Goal: Information Seeking & Learning: Learn about a topic

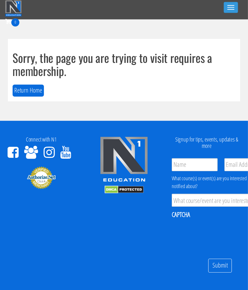
scroll to position [2, 0]
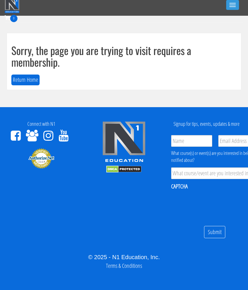
click at [27, 75] on button "Return Home" at bounding box center [25, 80] width 28 height 11
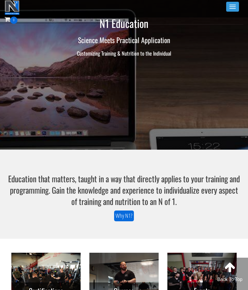
click at [224, 7] on button "Toggle navigation" at bounding box center [232, 7] width 13 height 10
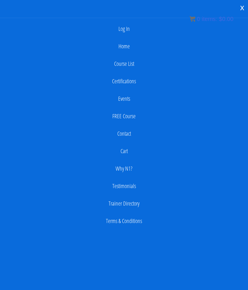
click at [126, 29] on link "Log In" at bounding box center [124, 29] width 243 height 12
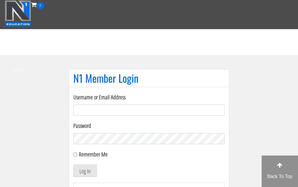
type input "joel@dubosefitness.com"
click at [85, 171] on button "Log In" at bounding box center [85, 171] width 24 height 12
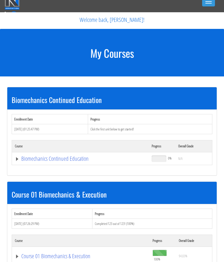
scroll to position [5, 0]
click at [15, 161] on link "Biomechanics Continued Education" at bounding box center [80, 159] width 131 height 6
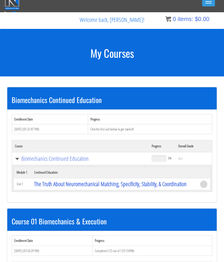
click at [14, 162] on td "Biomechanics Continued Education" at bounding box center [80, 158] width 137 height 13
click at [15, 162] on td "Biomechanics Continued Education" at bounding box center [80, 158] width 137 height 13
click at [17, 159] on link "Biomechanics Continued Education" at bounding box center [80, 159] width 131 height 6
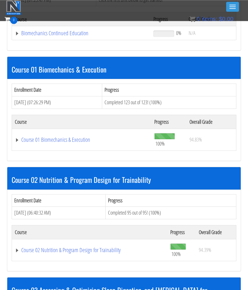
scroll to position [121, 0]
click at [18, 140] on link "Course 01 Biomechanics & Execution" at bounding box center [82, 140] width 134 height 6
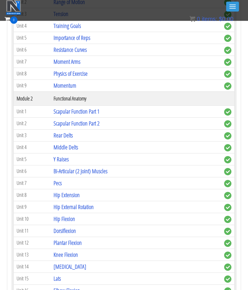
scroll to position [305, 0]
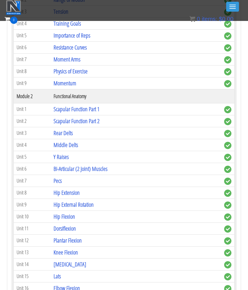
click at [71, 110] on link "Scapular Function Part 1" at bounding box center [77, 109] width 46 height 8
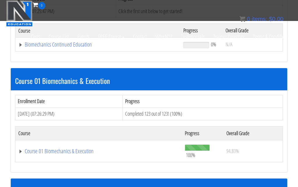
scroll to position [148, 0]
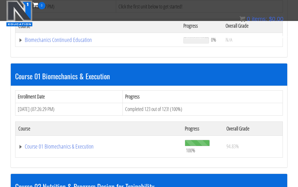
click at [19, 144] on link "Course 01 Biomechanics & Execution" at bounding box center [98, 147] width 161 height 6
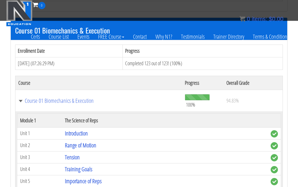
scroll to position [196, 0]
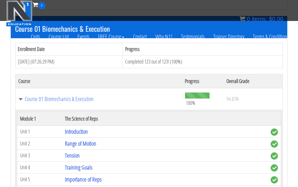
click at [78, 128] on link "Introduction" at bounding box center [76, 132] width 23 height 8
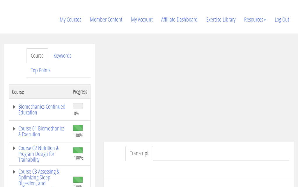
scroll to position [73, 0]
click at [15, 126] on link "Course 01 Biomechanics & Execution" at bounding box center [39, 132] width 55 height 12
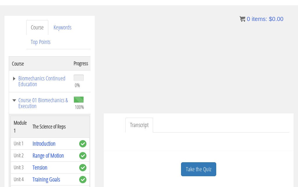
scroll to position [101, 0]
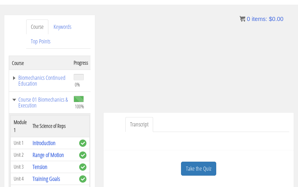
click at [262, 132] on div at bounding box center [199, 139] width 182 height 14
click at [268, 117] on ul "Transcript" at bounding box center [208, 124] width 164 height 15
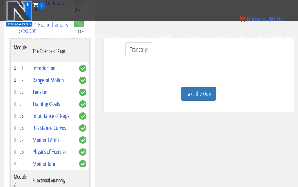
scroll to position [129, 0]
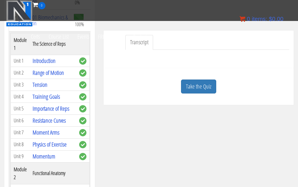
click at [207, 80] on link "Take the Quiz" at bounding box center [198, 87] width 35 height 14
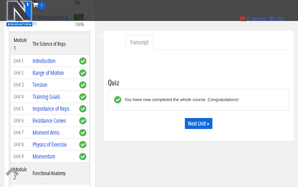
click at [206, 118] on link "Next Unit »" at bounding box center [199, 123] width 28 height 11
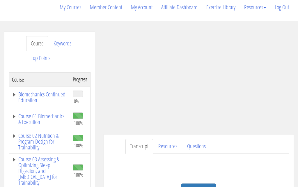
scroll to position [87, 0]
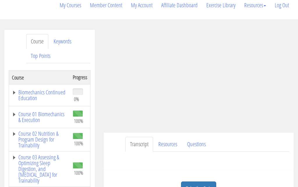
click at [15, 112] on link "Course 01 Biomechanics & Execution" at bounding box center [39, 118] width 55 height 12
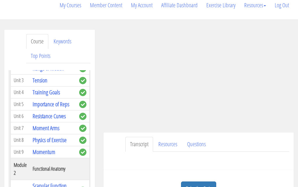
scroll to position [98, 0]
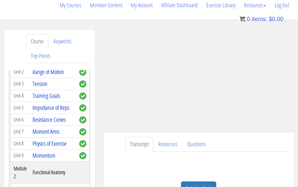
click at [44, 116] on link "Resistance Curves" at bounding box center [49, 120] width 33 height 8
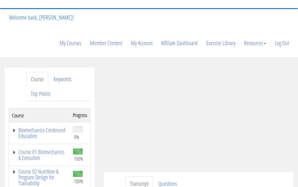
scroll to position [49, 0]
click at [17, 149] on link "Course 01 Biomechanics & Execution" at bounding box center [39, 155] width 55 height 12
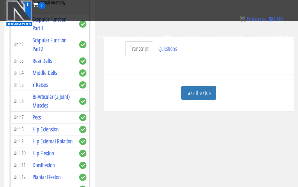
click at [207, 86] on link "Take the Quiz" at bounding box center [198, 93] width 35 height 14
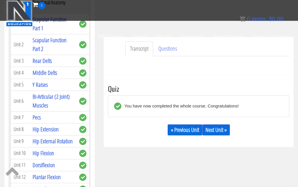
scroll to position [130, 0]
click at [227, 124] on link "Next Unit »" at bounding box center [217, 129] width 28 height 11
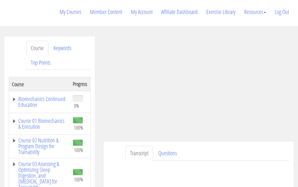
scroll to position [83, 0]
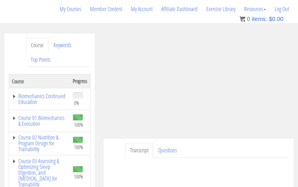
click at [14, 115] on link "Course 01 Biomechanics & Execution" at bounding box center [39, 121] width 55 height 12
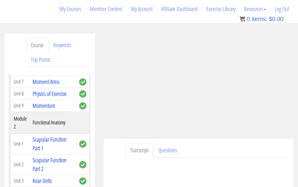
scroll to position [183, 0]
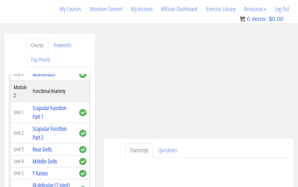
click at [49, 114] on link "Scapular Function Part 1" at bounding box center [50, 112] width 34 height 17
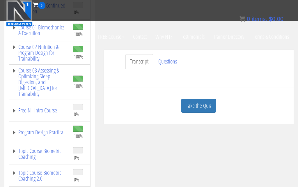
scroll to position [119, 0]
click at [207, 99] on link "Take the Quiz" at bounding box center [198, 106] width 35 height 14
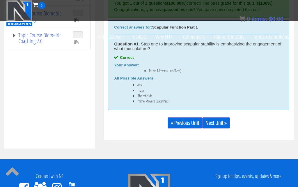
scroll to position [258, 0]
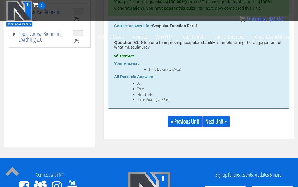
click at [226, 116] on link "Next Unit »" at bounding box center [217, 121] width 28 height 11
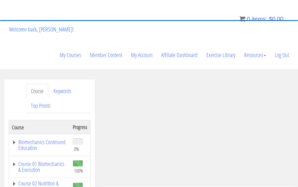
scroll to position [64, 0]
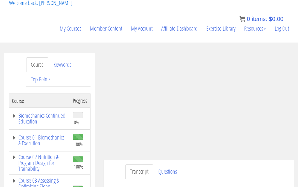
click at [15, 135] on link "Course 01 Biomechanics & Execution" at bounding box center [39, 141] width 55 height 12
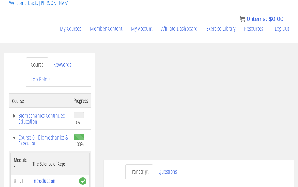
click at [16, 135] on link "Course 01 Biomechanics & Execution" at bounding box center [40, 141] width 56 height 12
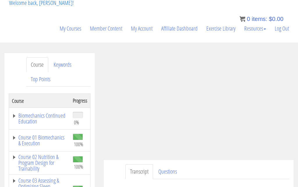
click at [16, 135] on link "Course 01 Biomechanics & Execution" at bounding box center [39, 141] width 55 height 12
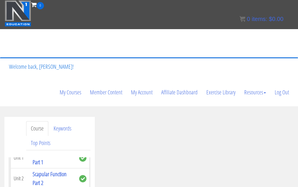
scroll to position [64, 0]
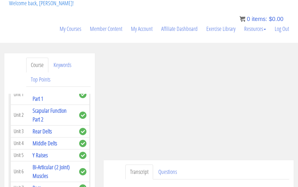
click at [49, 134] on link "Rear Delts" at bounding box center [42, 131] width 19 height 8
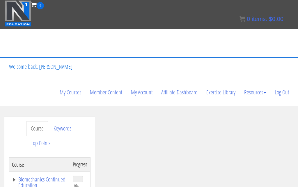
scroll to position [58, 0]
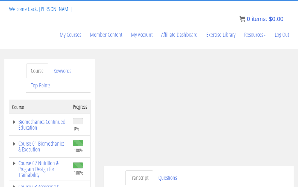
click at [18, 141] on link "Course 01 Biomechanics & Execution" at bounding box center [39, 147] width 55 height 12
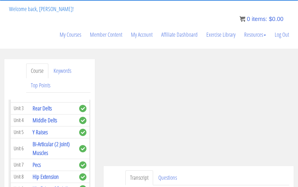
scroll to position [254, 0]
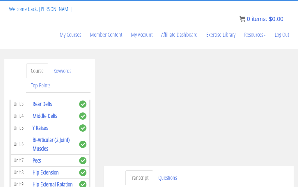
click at [46, 118] on link "Middle Delts" at bounding box center [45, 116] width 24 height 8
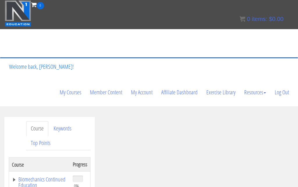
scroll to position [66, 0]
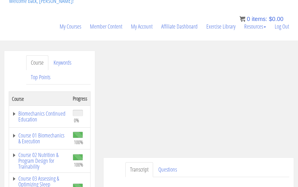
click at [16, 133] on link "Course 01 Biomechanics & Execution" at bounding box center [39, 139] width 55 height 12
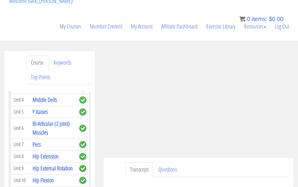
scroll to position [267, 0]
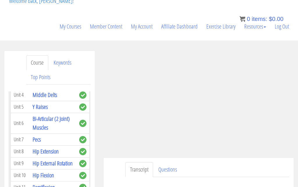
click at [42, 111] on link "Y Raises" at bounding box center [40, 107] width 15 height 8
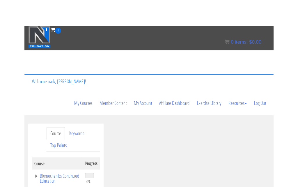
scroll to position [71, 0]
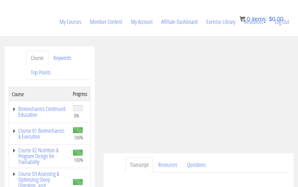
click at [15, 128] on link "Course 01 Biomechanics & Execution" at bounding box center [39, 134] width 55 height 12
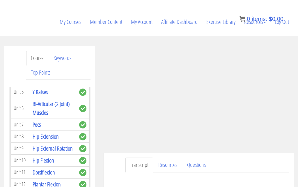
scroll to position [285, 0]
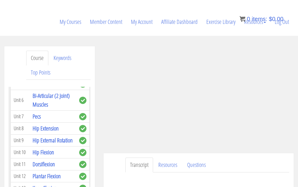
click at [45, 102] on link "Bi-Articular (2 Joint) Muscles" at bounding box center [51, 100] width 37 height 17
click at [37, 94] on link "Bi-Articular (2 Joint) Muscles" at bounding box center [51, 100] width 37 height 17
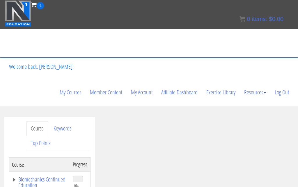
scroll to position [36, 0]
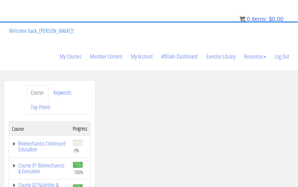
click at [16, 163] on link "Course 01 Biomechanics & Execution" at bounding box center [39, 169] width 55 height 12
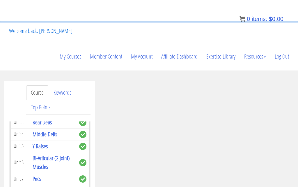
scroll to position [254, 0]
